Goal: Find specific page/section: Find specific page/section

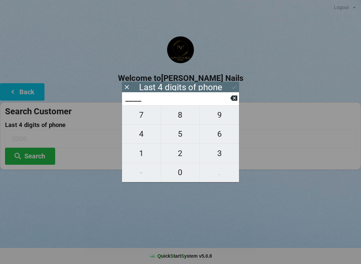
click at [225, 159] on span "3" at bounding box center [219, 153] width 39 height 14
type input "3___"
click at [188, 174] on span "0" at bounding box center [180, 173] width 39 height 14
type input "30__"
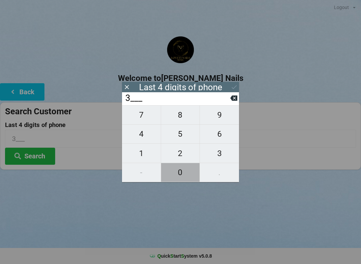
type input "30__"
click at [225, 158] on span "3" at bounding box center [219, 153] width 39 height 14
type input "303_"
click at [223, 117] on span "9" at bounding box center [219, 115] width 39 height 14
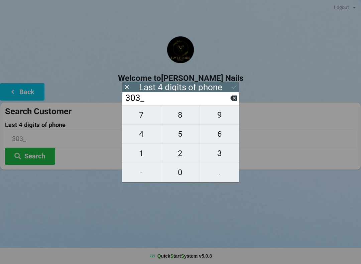
type input "3039"
click at [236, 86] on icon at bounding box center [234, 87] width 5 height 4
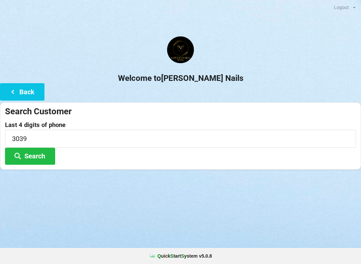
click at [48, 158] on button "Search" at bounding box center [30, 156] width 50 height 17
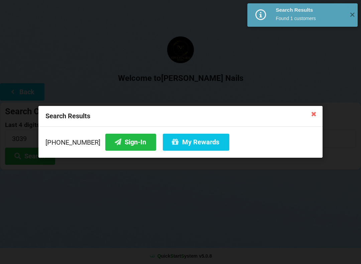
click at [123, 142] on button "Sign-In" at bounding box center [130, 142] width 51 height 17
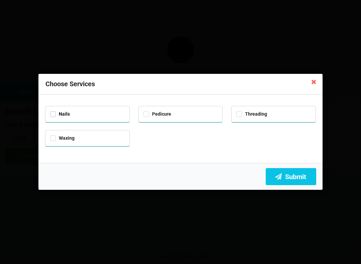
click at [56, 114] on label "Nails" at bounding box center [60, 114] width 20 height 6
checkbox input "true"
click at [302, 182] on button "Submit" at bounding box center [291, 176] width 50 height 17
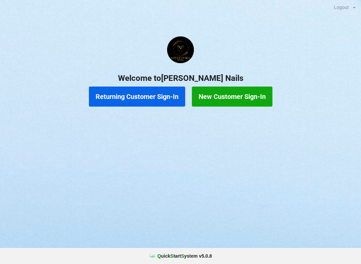
click at [148, 97] on button "Returning Customer Sign-In" at bounding box center [137, 97] width 96 height 20
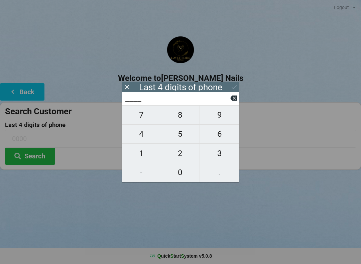
click at [183, 137] on span "5" at bounding box center [180, 134] width 39 height 14
type input "5___"
click at [140, 138] on span "4" at bounding box center [141, 134] width 39 height 14
type input "54__"
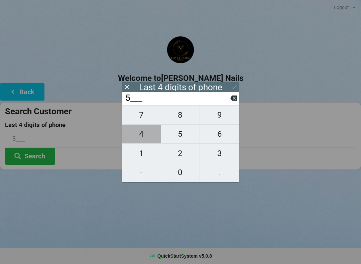
type input "54__"
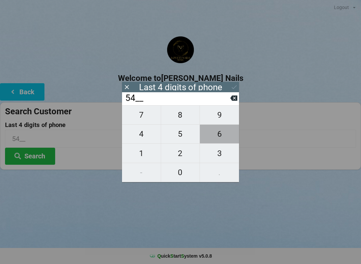
click at [220, 139] on span "6" at bounding box center [219, 134] width 39 height 14
type input "546_"
click at [183, 116] on span "8" at bounding box center [180, 115] width 39 height 14
type input "5468"
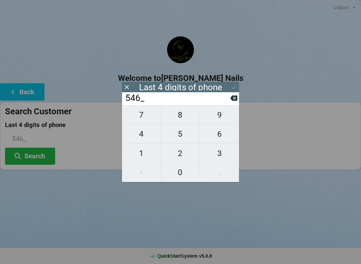
type input "5468"
click at [43, 152] on button "Search" at bounding box center [30, 156] width 50 height 17
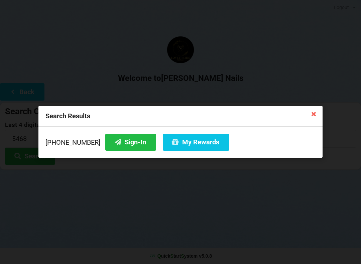
click at [185, 143] on button "My Rewards" at bounding box center [196, 142] width 67 height 17
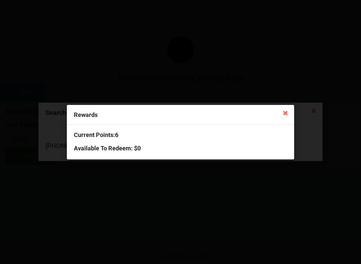
click at [283, 114] on icon at bounding box center [285, 112] width 11 height 11
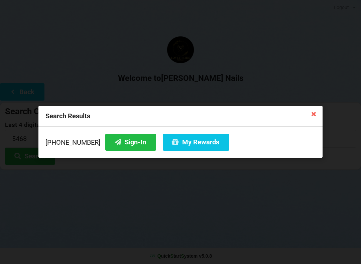
click at [123, 140] on button "Sign-In" at bounding box center [130, 142] width 51 height 17
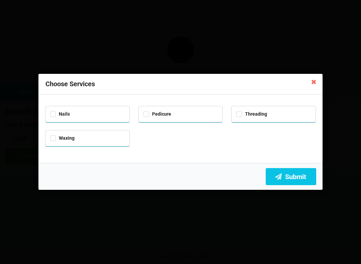
click at [309, 81] on icon at bounding box center [314, 81] width 11 height 11
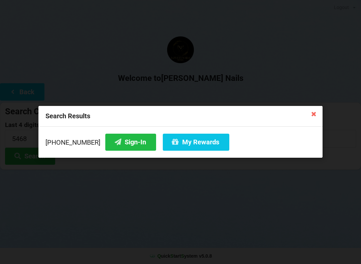
click at [189, 143] on button "My Rewards" at bounding box center [196, 142] width 67 height 17
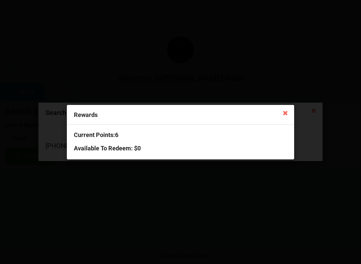
click at [285, 118] on icon at bounding box center [285, 112] width 11 height 11
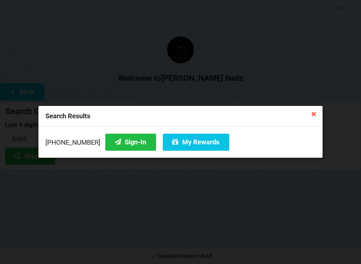
click at [318, 116] on icon at bounding box center [314, 113] width 11 height 11
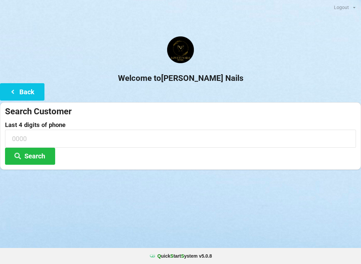
click at [20, 91] on button "Back" at bounding box center [22, 91] width 44 height 17
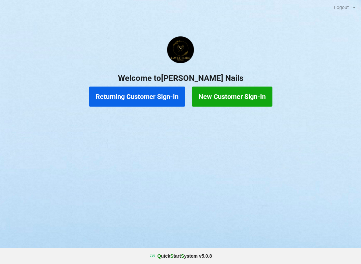
click at [148, 103] on button "Returning Customer Sign-In" at bounding box center [137, 97] width 96 height 20
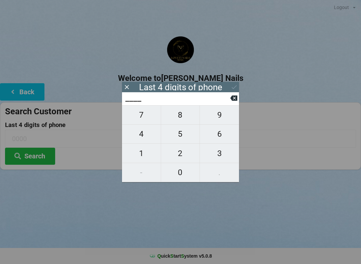
click at [219, 117] on span "9" at bounding box center [219, 115] width 39 height 14
type input "9___"
click at [139, 112] on span "7" at bounding box center [141, 115] width 39 height 14
type input "97__"
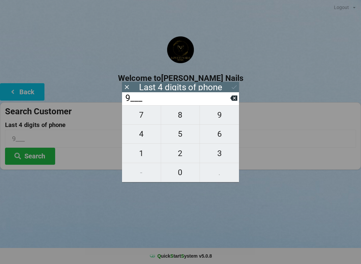
type input "97__"
click at [177, 133] on span "5" at bounding box center [180, 134] width 39 height 14
type input "975_"
click at [129, 150] on span "1" at bounding box center [141, 153] width 39 height 14
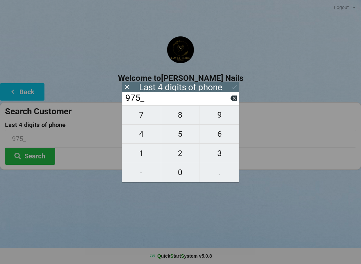
type input "9751"
click at [235, 84] on icon at bounding box center [234, 87] width 7 height 7
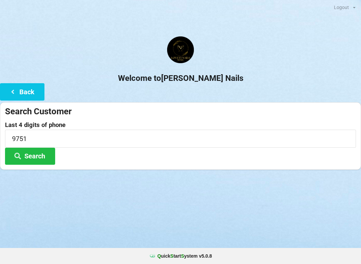
click at [39, 155] on button "Search" at bounding box center [30, 156] width 50 height 17
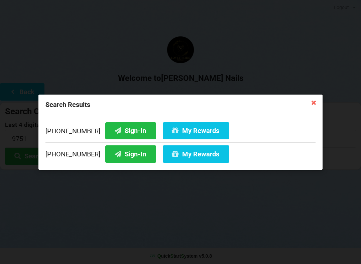
click at [207, 136] on button "My Rewards" at bounding box center [196, 130] width 67 height 17
